Goal: Task Accomplishment & Management: Use online tool/utility

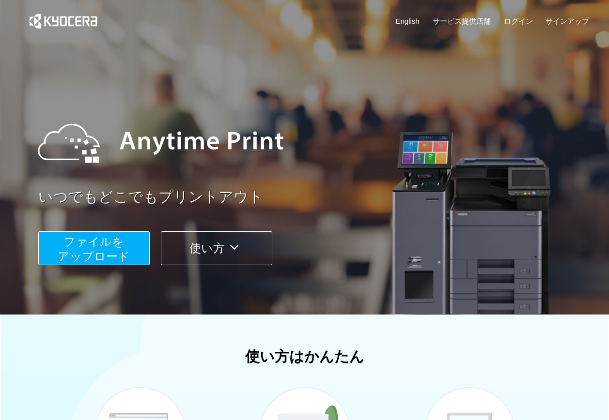
click at [83, 252] on span "ファイルを ​​アップロード" at bounding box center [94, 249] width 72 height 28
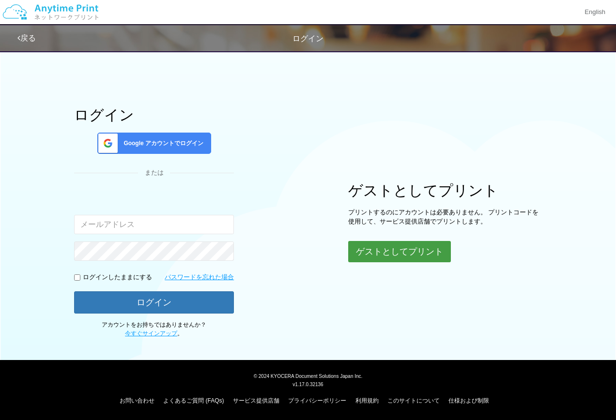
click at [395, 257] on button "ゲストとしてプリント" at bounding box center [399, 251] width 103 height 21
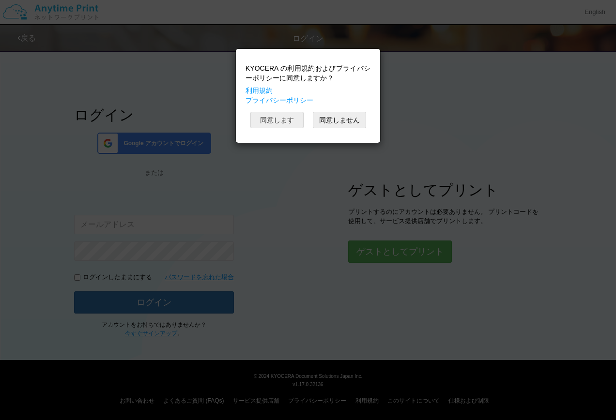
click at [279, 123] on button "同意します" at bounding box center [276, 120] width 53 height 16
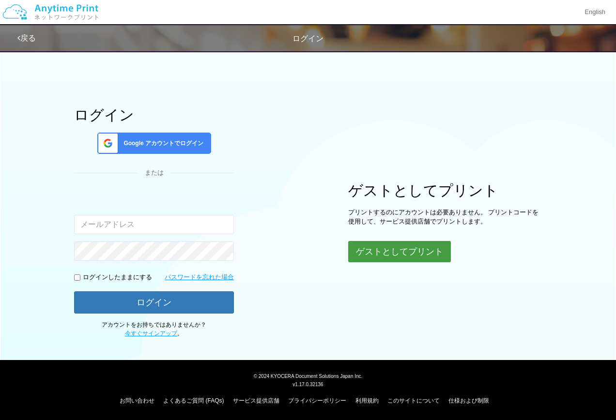
click at [419, 250] on button "ゲストとしてプリント" at bounding box center [399, 251] width 103 height 21
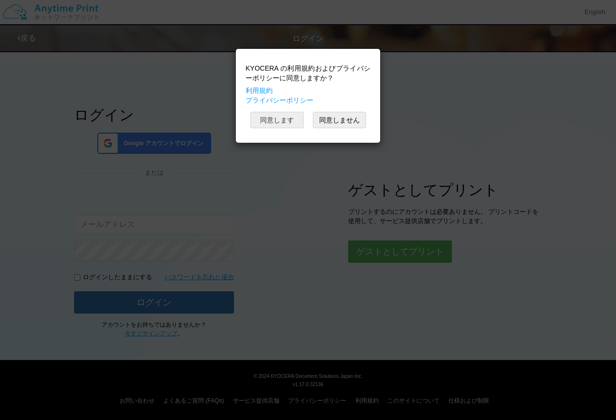
click at [278, 122] on button "同意します" at bounding box center [276, 120] width 53 height 16
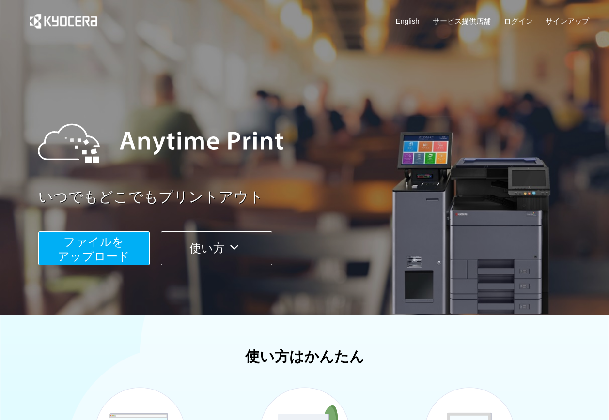
click at [59, 251] on span "ファイルを ​​アップロード" at bounding box center [94, 249] width 72 height 28
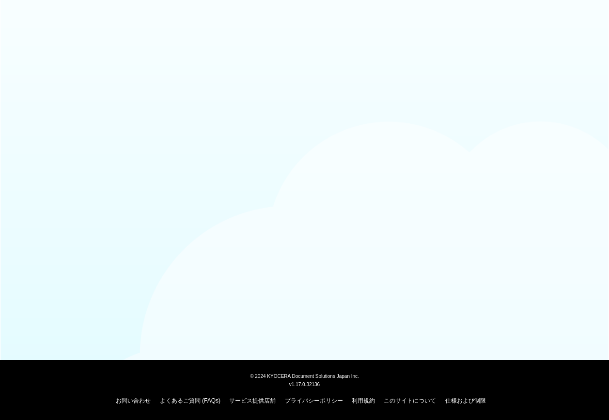
click at [114, 241] on div at bounding box center [304, 147] width 609 height 275
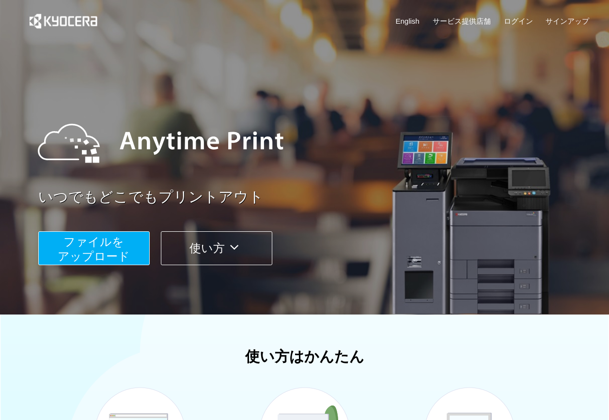
click at [53, 251] on button "ファイルを ​​アップロード" at bounding box center [93, 248] width 111 height 34
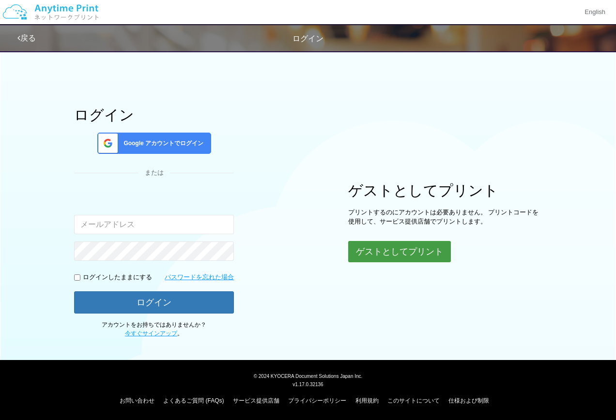
click at [429, 259] on button "ゲストとしてプリント" at bounding box center [399, 251] width 103 height 21
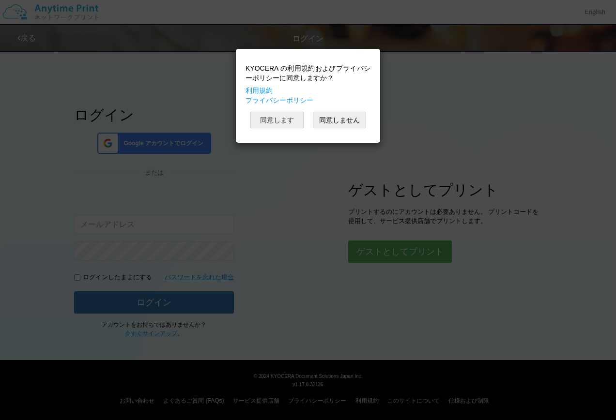
click at [265, 114] on button "同意します" at bounding box center [276, 120] width 53 height 16
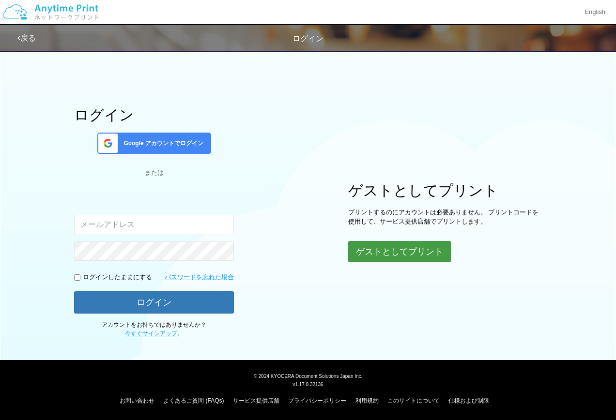
click at [403, 245] on button "ゲストとしてプリント" at bounding box center [399, 251] width 103 height 21
click at [394, 255] on button "ゲストとしてプリント" at bounding box center [399, 251] width 103 height 21
click at [387, 250] on button "ゲストとしてプリント" at bounding box center [399, 251] width 103 height 21
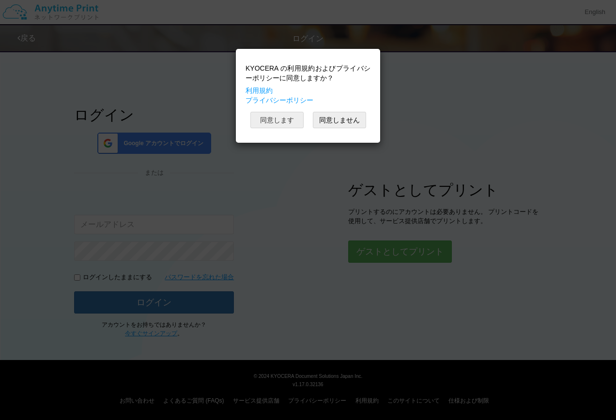
click at [281, 120] on body "KYOCERA の利用規約およびプライバシーポリシーに同意しますか？ 利用規約 プライバシーポリシー 同意します 同意しません English 戻る ログイン…" at bounding box center [308, 210] width 616 height 420
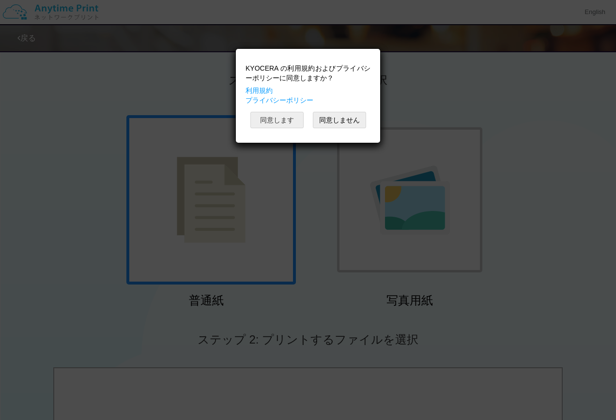
click at [281, 120] on button "同意します" at bounding box center [276, 120] width 53 height 16
click at [273, 122] on button "同意します" at bounding box center [276, 120] width 53 height 16
click at [282, 119] on button "同意します" at bounding box center [276, 120] width 53 height 16
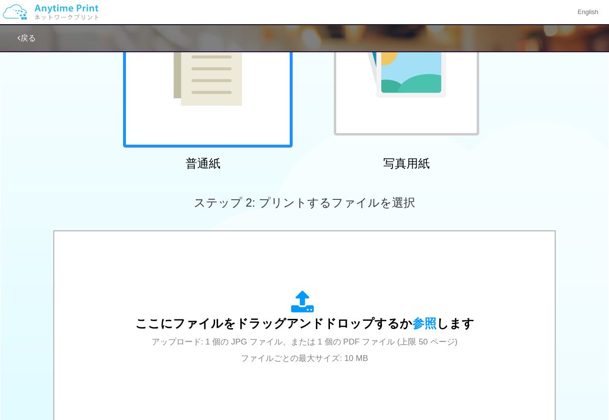
scroll to position [290, 0]
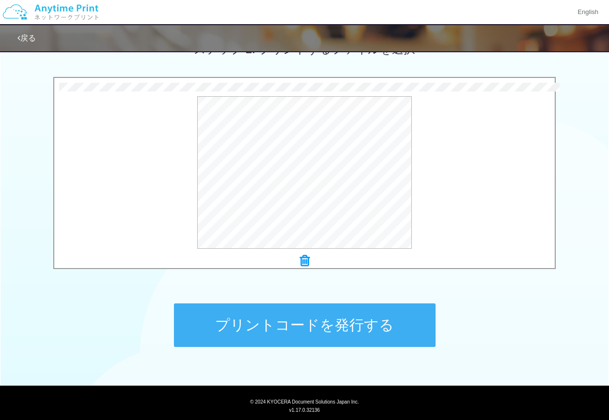
click at [383, 329] on button "プリントコードを発行する" at bounding box center [304, 326] width 261 height 44
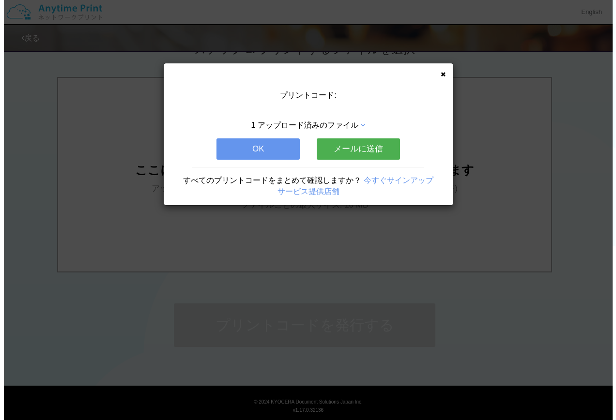
scroll to position [0, 0]
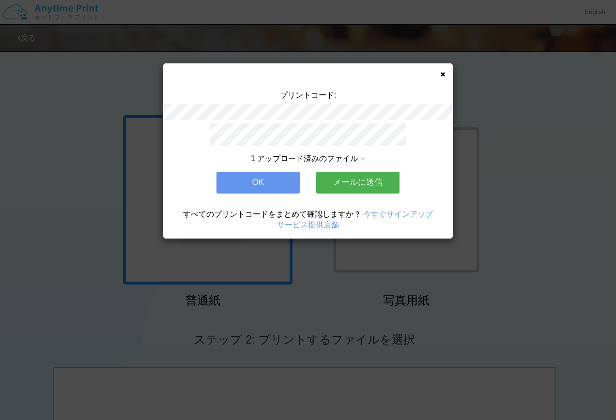
click at [277, 172] on button "OK" at bounding box center [257, 182] width 83 height 21
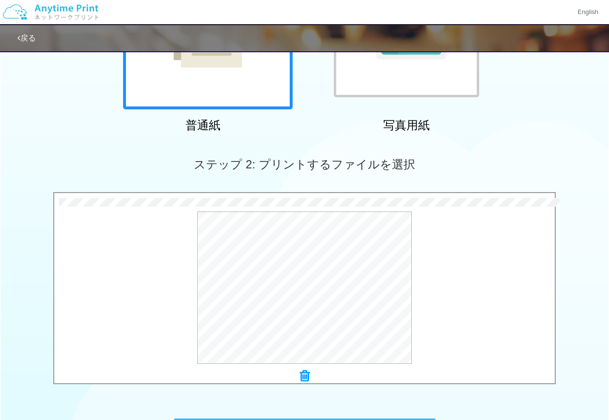
scroll to position [290, 0]
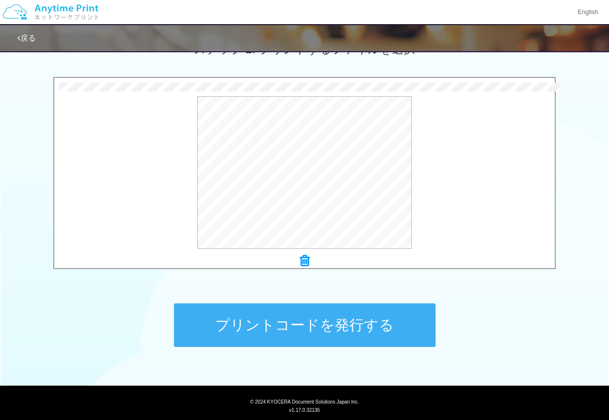
click at [336, 320] on button "プリントコードを発行する" at bounding box center [304, 326] width 261 height 44
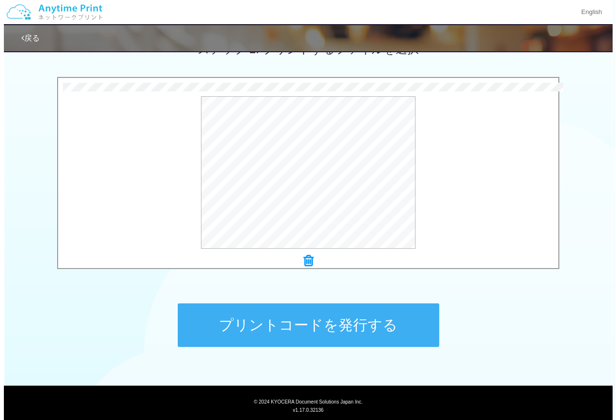
scroll to position [0, 0]
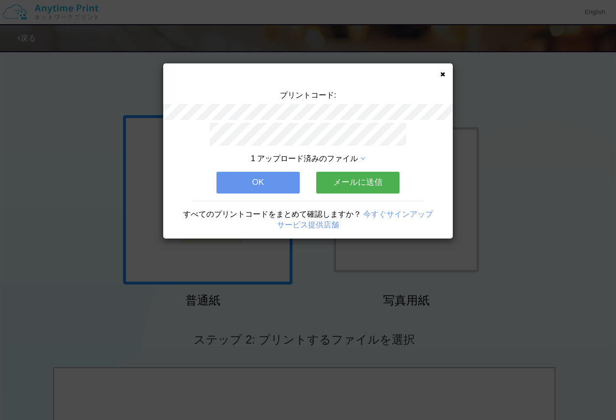
drag, startPoint x: 277, startPoint y: 169, endPoint x: 300, endPoint y: 269, distance: 102.8
click at [280, 172] on button "OK" at bounding box center [257, 182] width 83 height 21
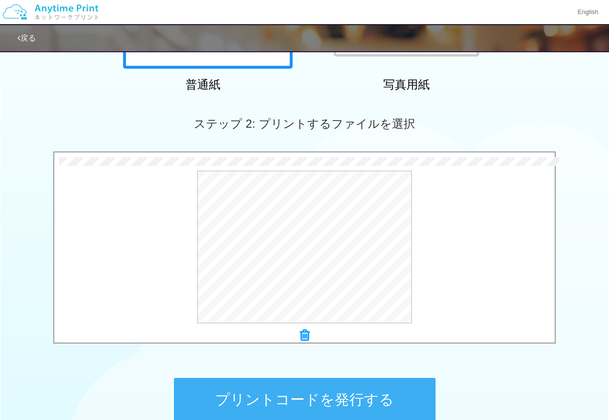
scroll to position [290, 0]
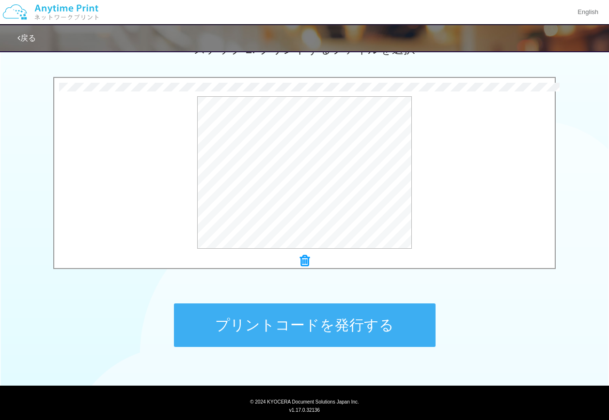
click at [354, 319] on button "プリントコードを発行する" at bounding box center [304, 326] width 261 height 44
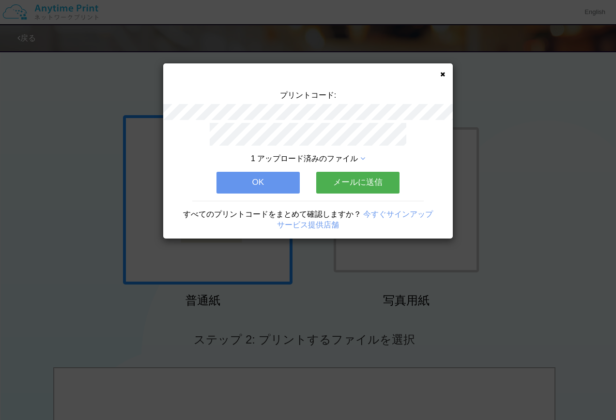
click at [243, 180] on button "OK" at bounding box center [257, 182] width 83 height 21
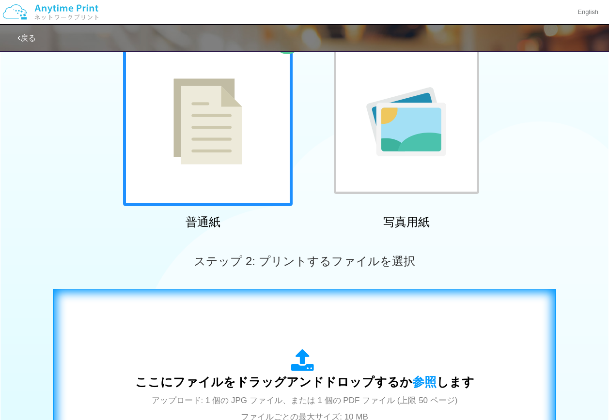
scroll to position [145, 0]
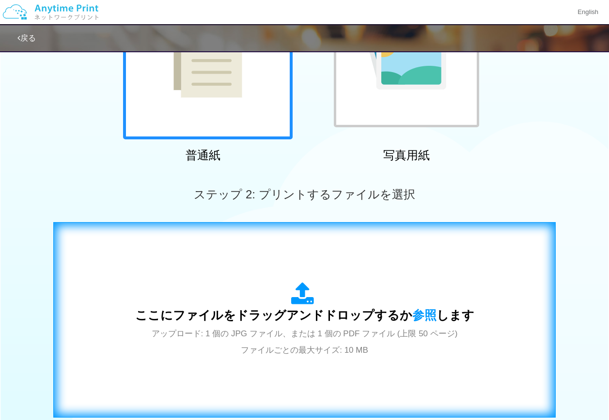
click at [367, 368] on div "ここにファイルをドラッグアンドドロップするか 参照 します アップロード: 1 個の JPG ファイル、または 1 個の PDF ファイル (上限 50 ペー…" at bounding box center [304, 319] width 482 height 175
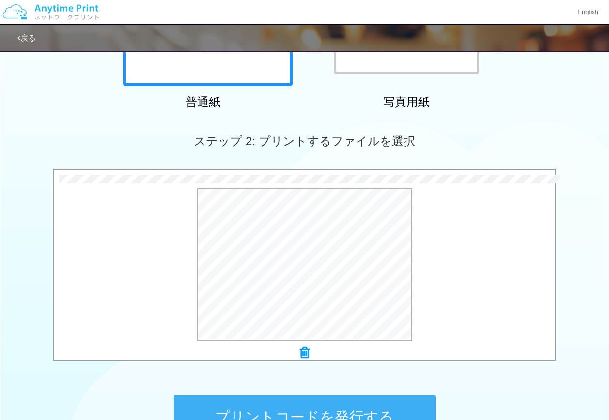
scroll to position [290, 0]
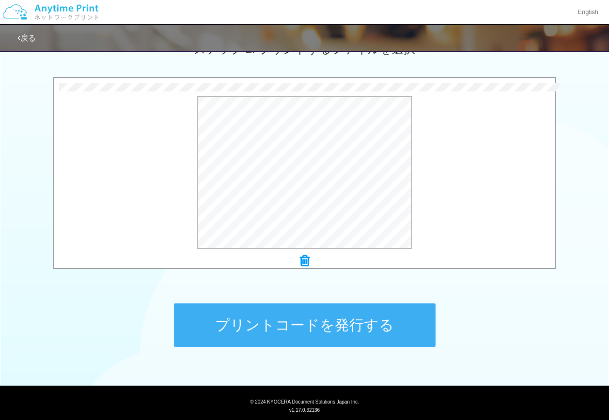
click at [376, 313] on button "プリントコードを発行する" at bounding box center [304, 326] width 261 height 44
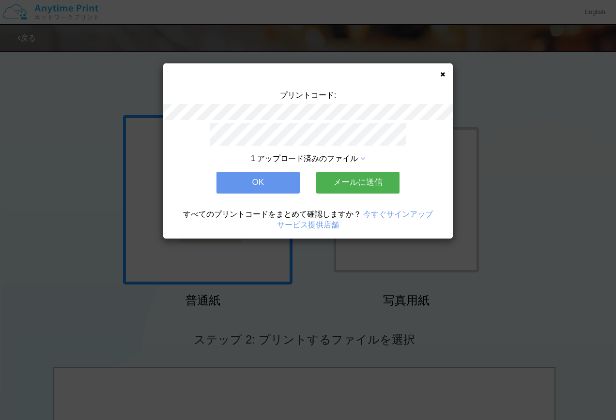
click at [287, 186] on button "OK" at bounding box center [257, 182] width 83 height 21
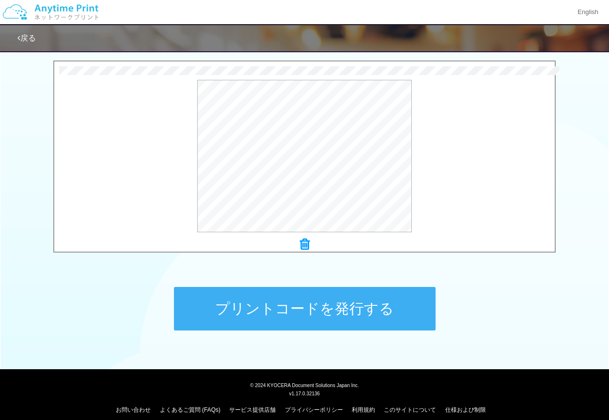
scroll to position [316, 0]
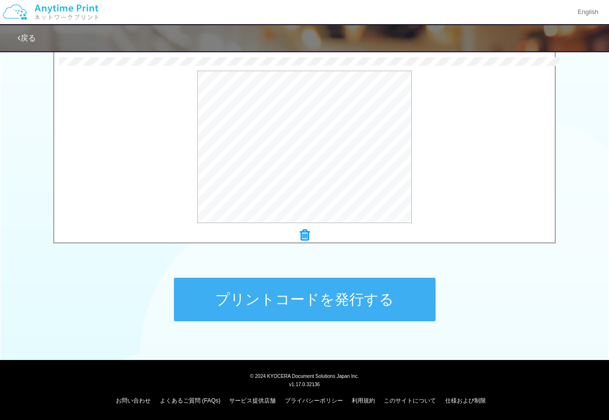
click at [318, 294] on button "プリントコードを発行する" at bounding box center [304, 300] width 261 height 44
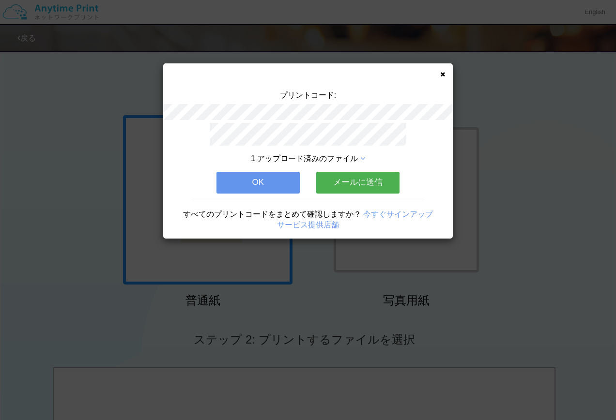
click at [256, 187] on button "OK" at bounding box center [257, 182] width 83 height 21
